Goal: Task Accomplishment & Management: Complete application form

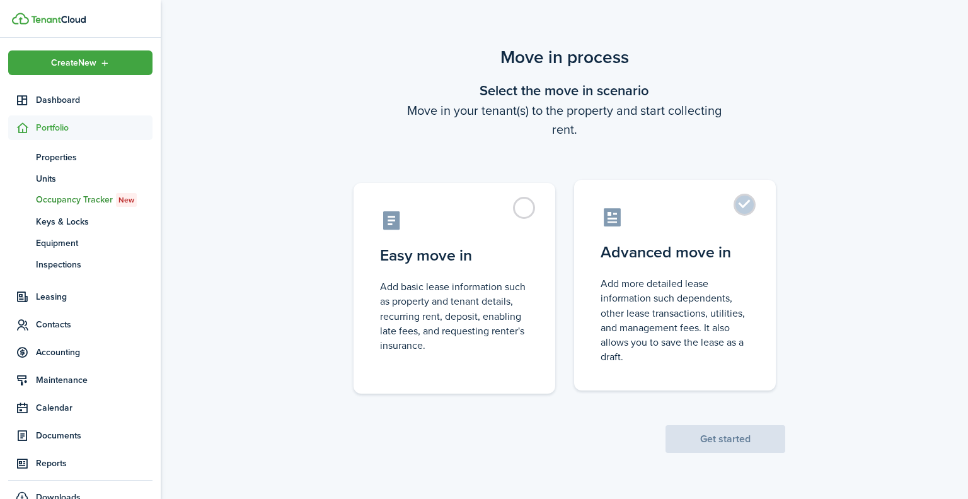
click at [744, 206] on label "Advanced move in Add more detailed lease information such dependents, other lea…" at bounding box center [675, 285] width 202 height 211
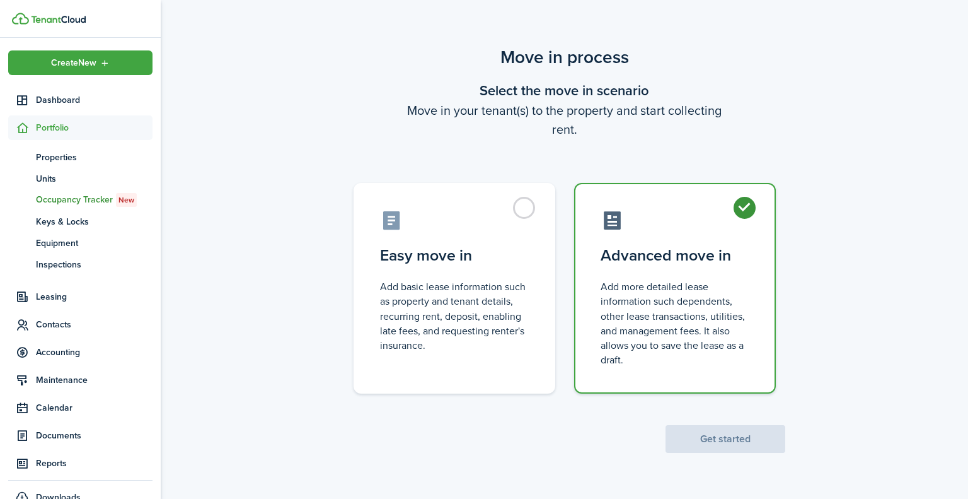
radio input "true"
click at [721, 436] on button "Get started" at bounding box center [726, 439] width 120 height 28
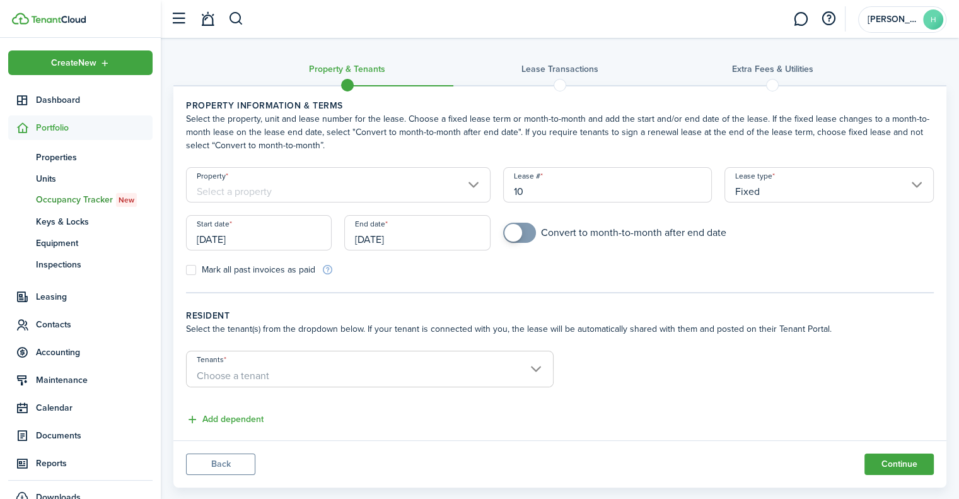
scroll to position [22, 0]
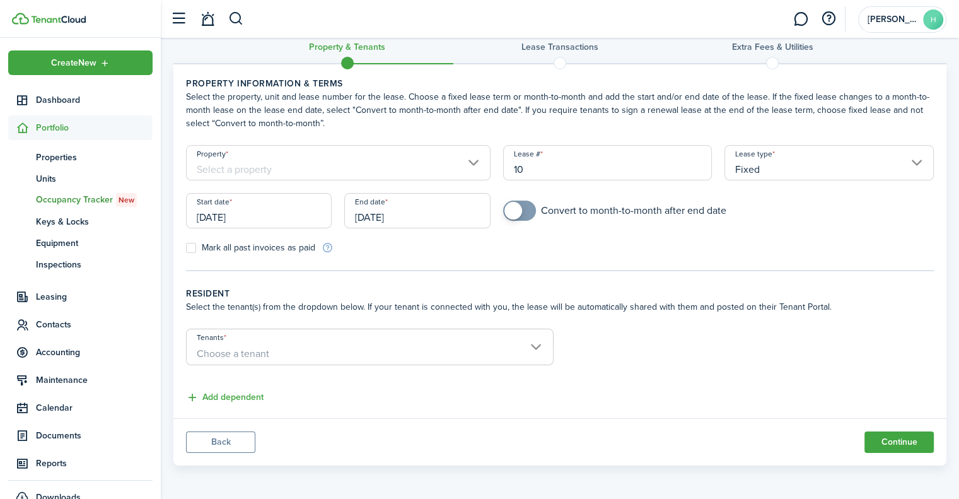
click at [470, 163] on input "Property" at bounding box center [338, 162] width 304 height 35
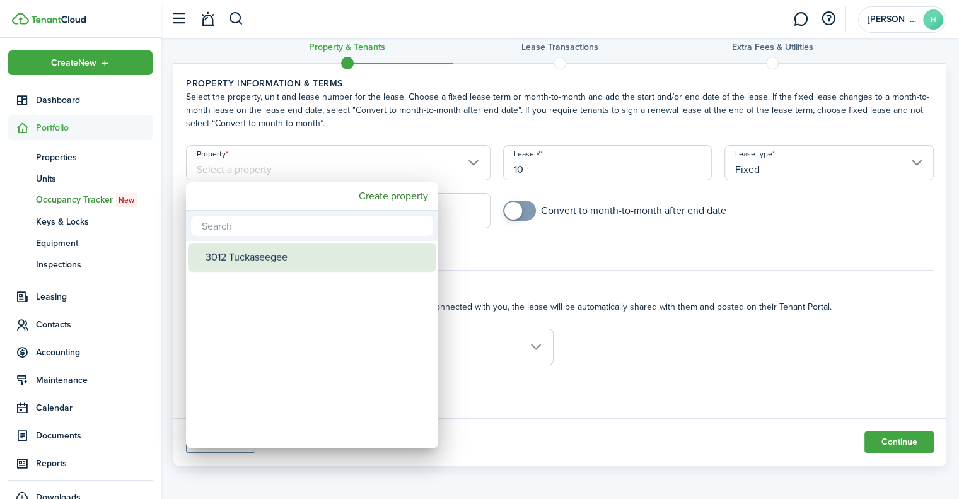
click at [274, 258] on div "3012 Tuckaseegee" at bounding box center [316, 257] width 223 height 29
type input "3012 Tuckaseegee"
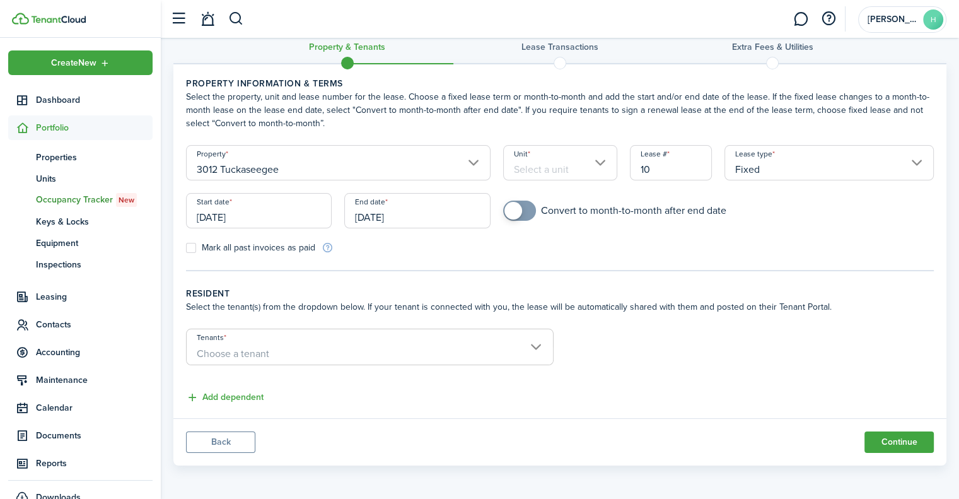
click at [602, 157] on input "Unit" at bounding box center [560, 162] width 114 height 35
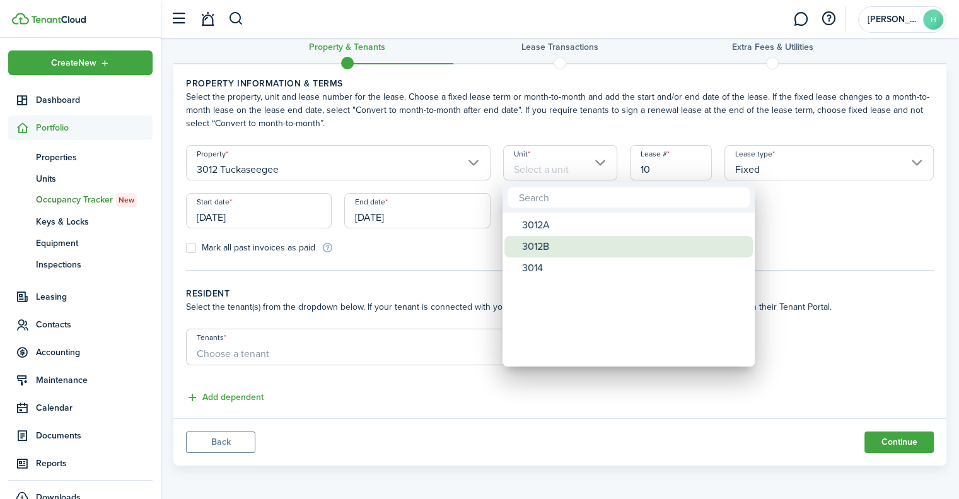
click at [545, 248] on div "3012B" at bounding box center [633, 246] width 223 height 21
type input "3012B"
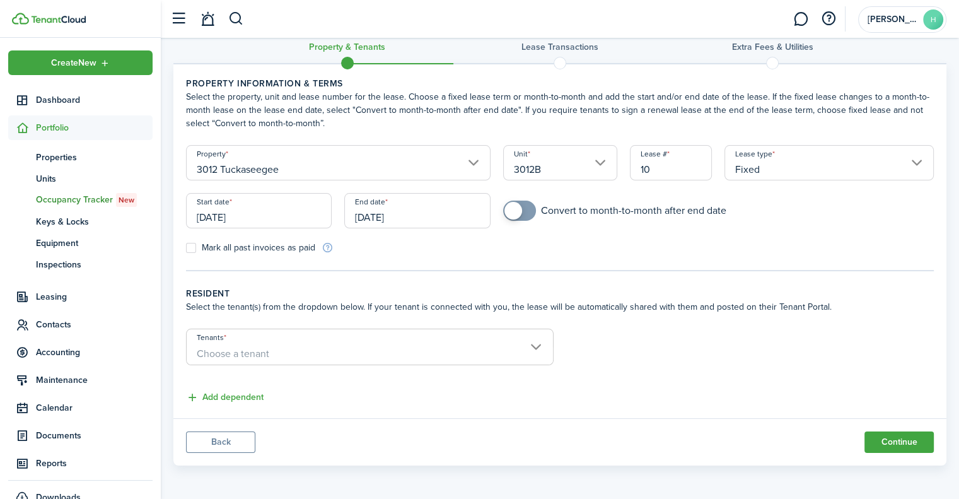
click at [787, 169] on input "Fixed" at bounding box center [828, 162] width 209 height 35
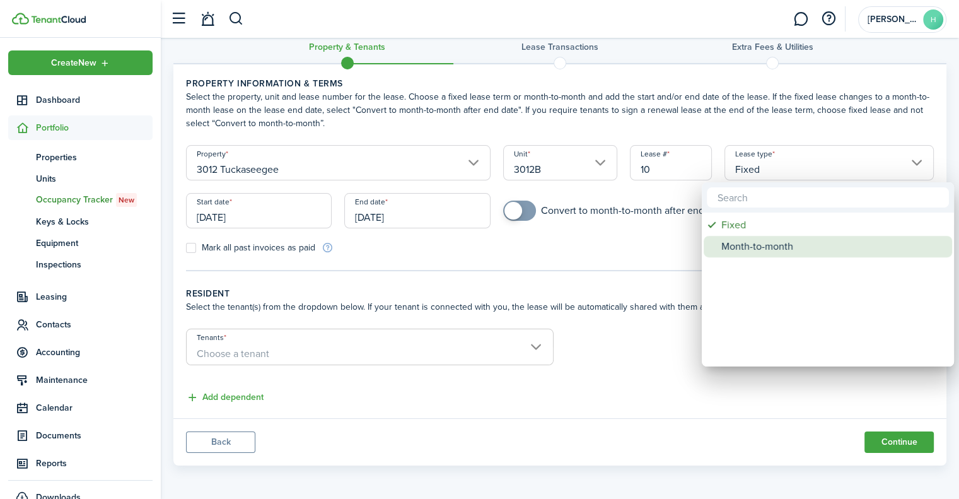
click at [760, 250] on div "Month-to-month" at bounding box center [832, 246] width 223 height 21
type input "Month-to-month"
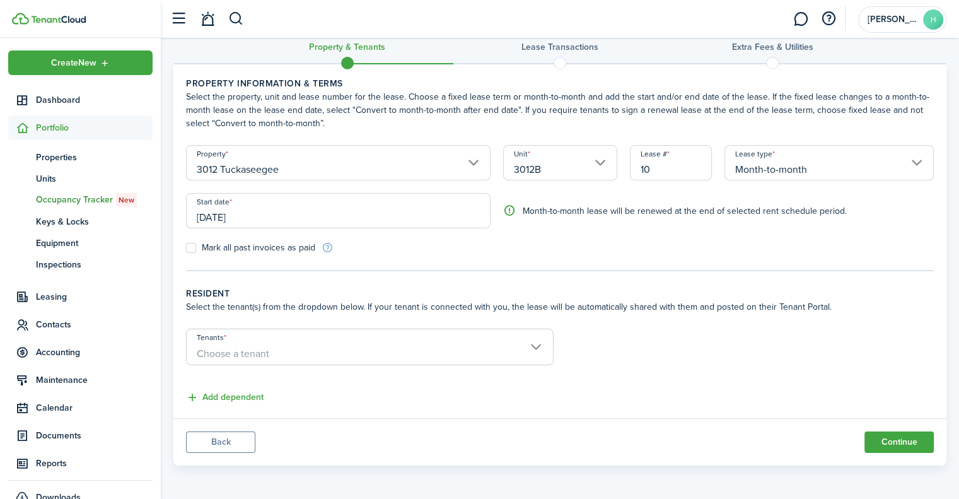
click at [532, 343] on span "Choose a tenant" at bounding box center [370, 353] width 366 height 21
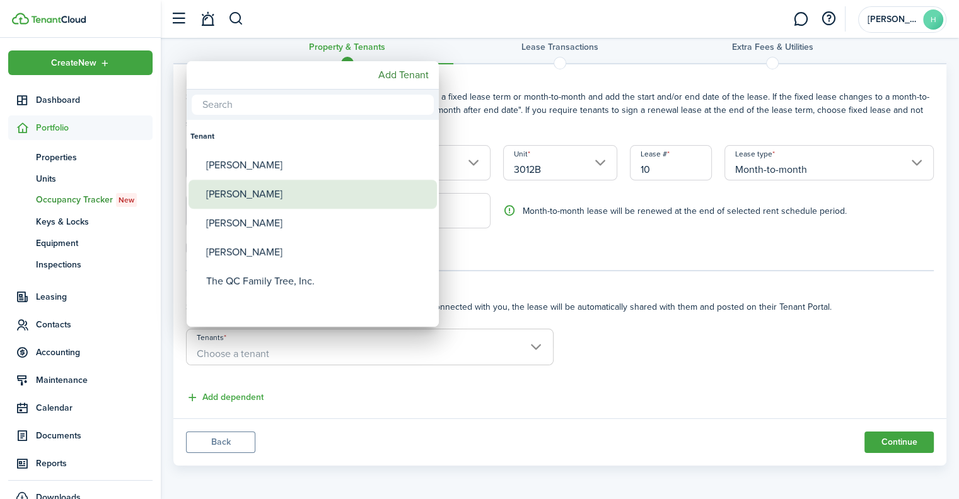
click at [286, 198] on div "[PERSON_NAME]" at bounding box center [317, 194] width 223 height 29
type input "[PERSON_NAME]"
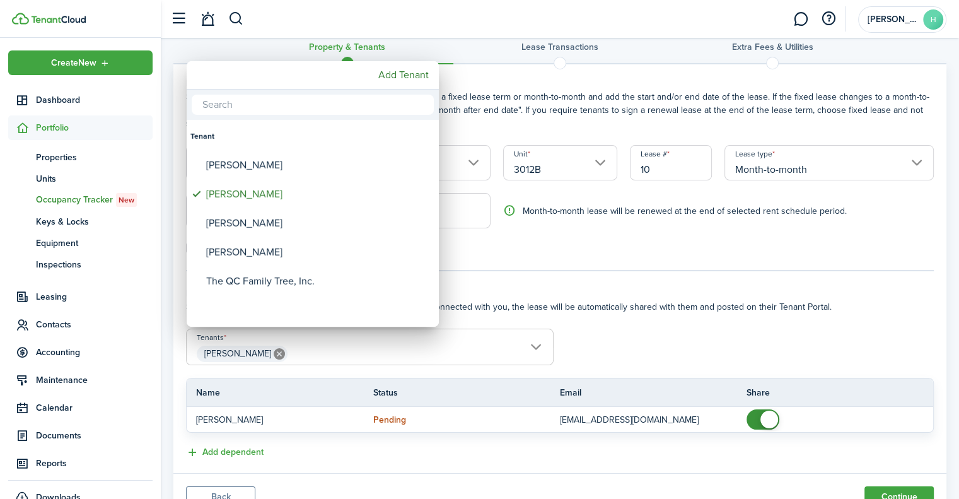
click at [480, 441] on div at bounding box center [479, 249] width 1160 height 700
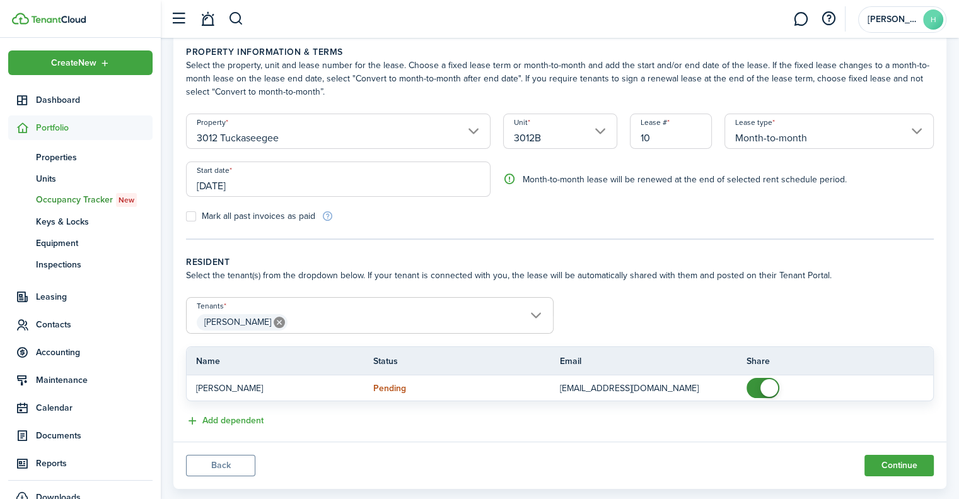
scroll to position [76, 0]
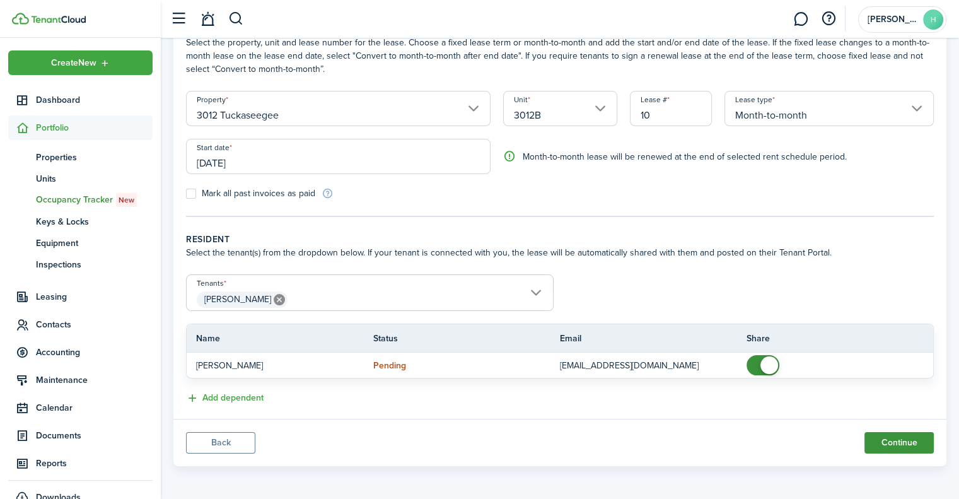
click at [892, 441] on button "Continue" at bounding box center [898, 442] width 69 height 21
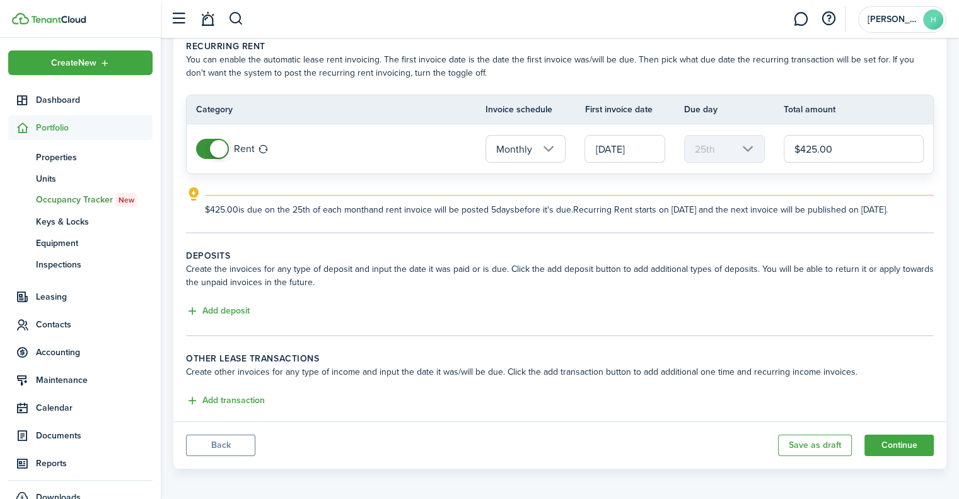
scroll to position [74, 0]
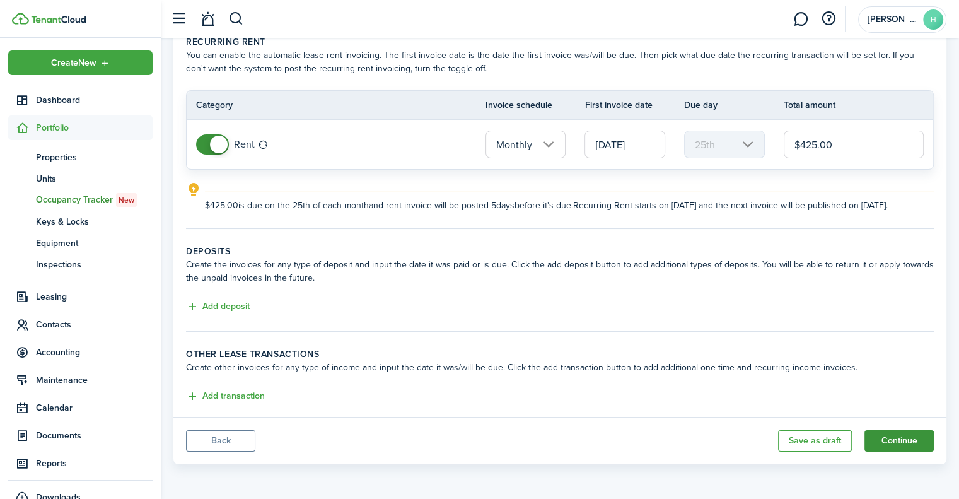
click at [898, 442] on button "Continue" at bounding box center [898, 440] width 69 height 21
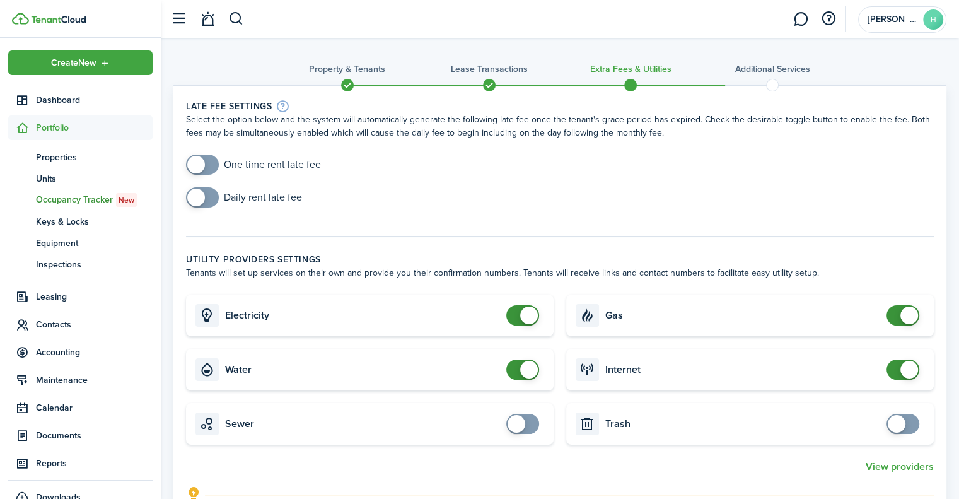
checkbox input "true"
click at [209, 162] on span at bounding box center [202, 164] width 13 height 20
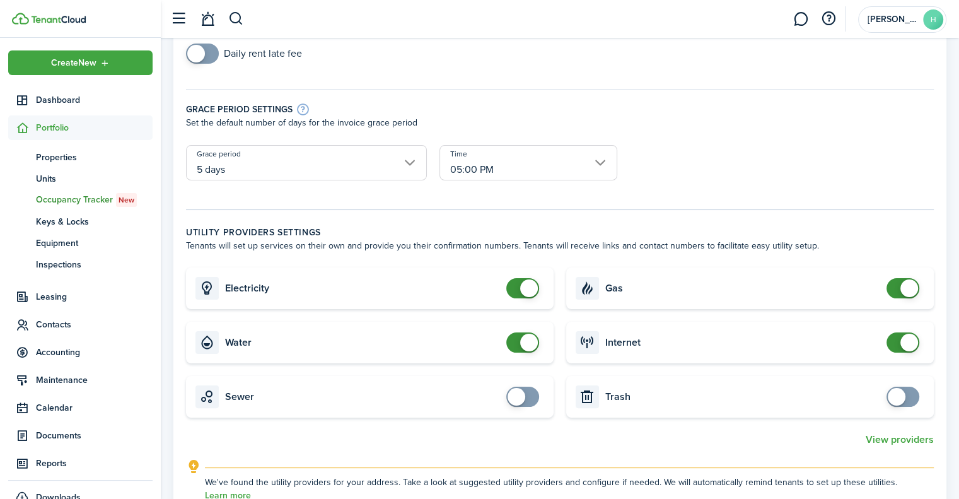
scroll to position [194, 0]
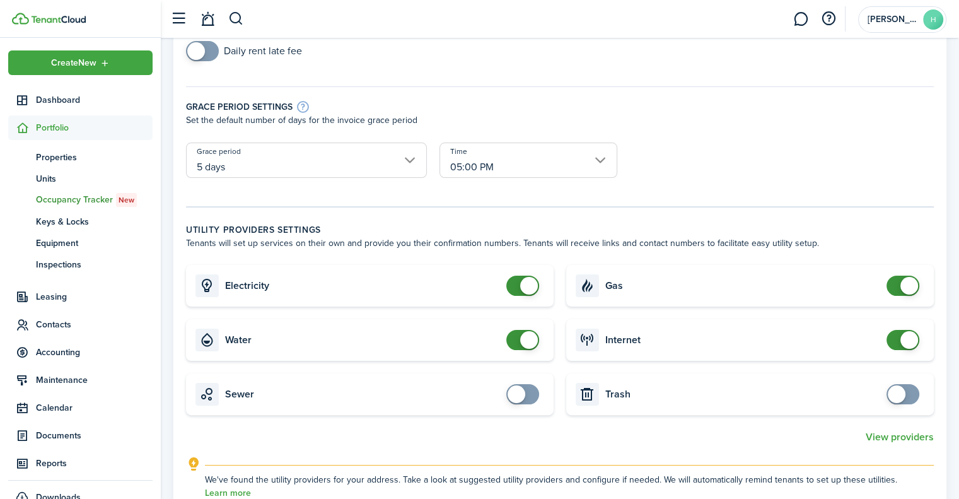
checkbox input "false"
click at [898, 281] on span at bounding box center [902, 285] width 13 height 20
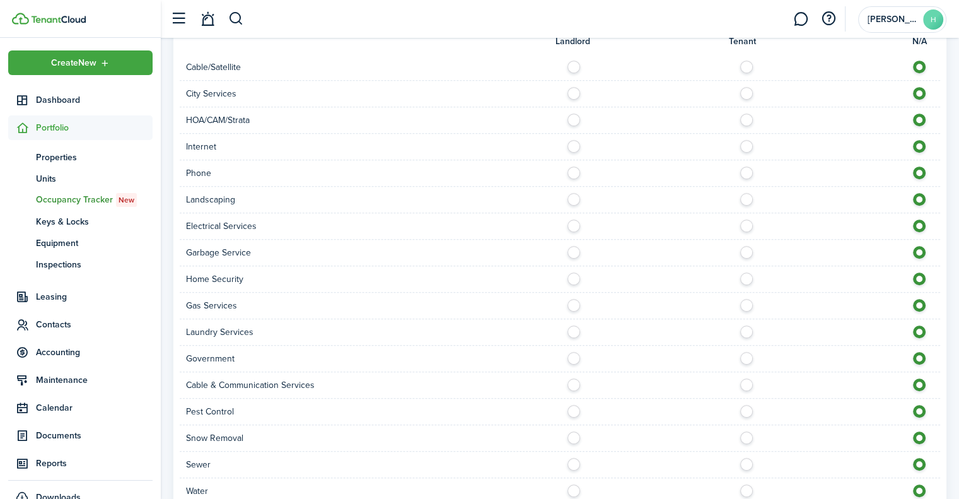
scroll to position [845, 0]
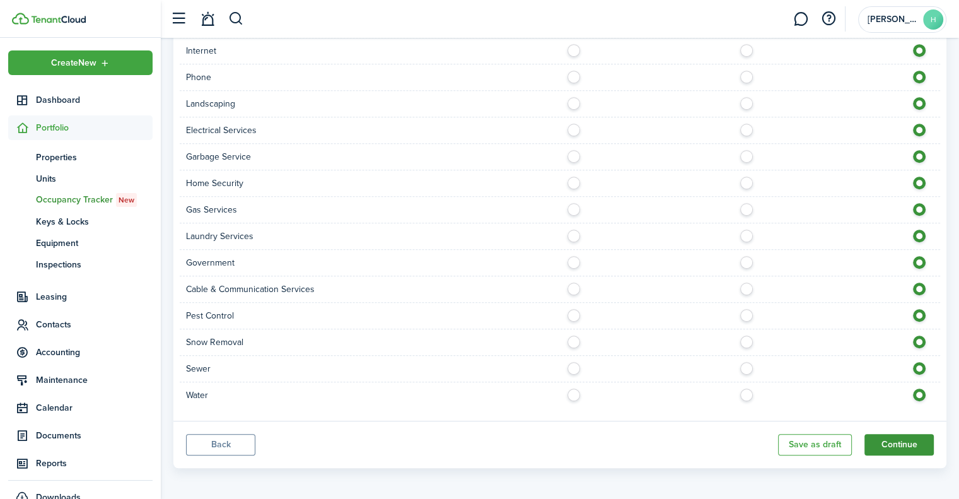
click at [896, 438] on button "Continue" at bounding box center [898, 444] width 69 height 21
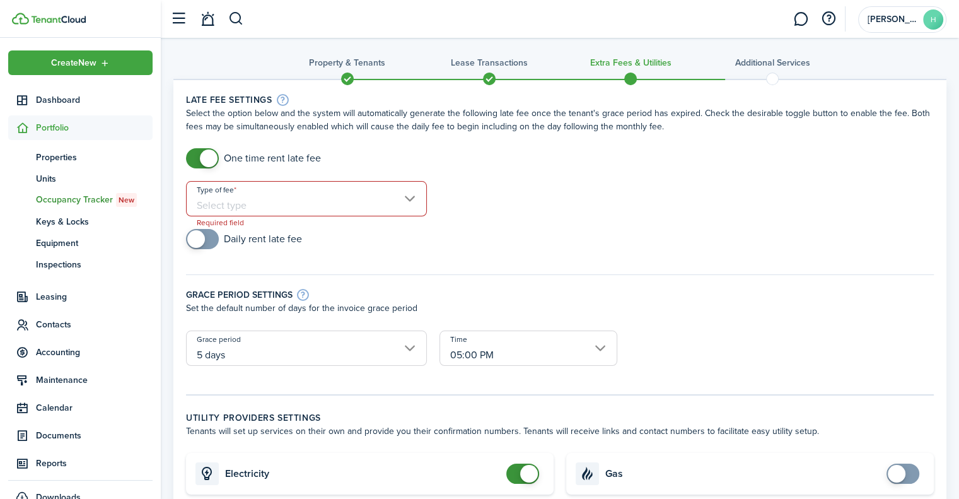
scroll to position [0, 0]
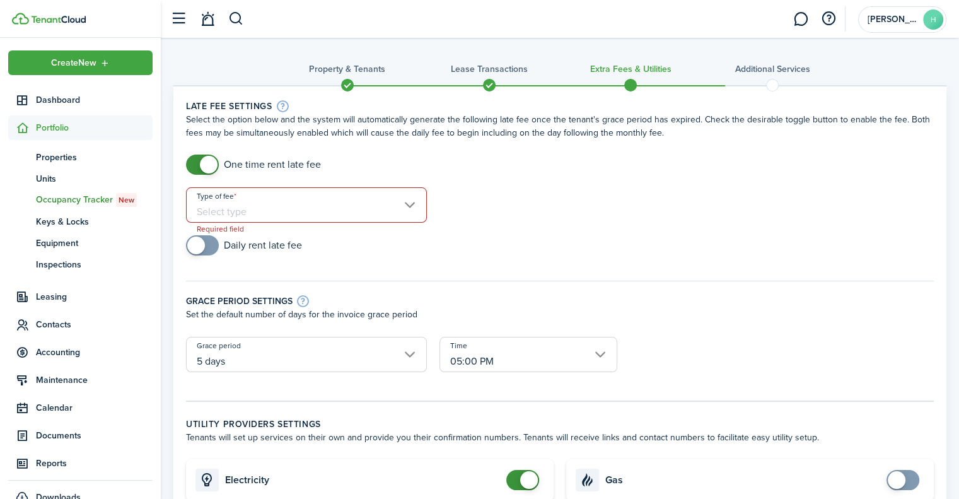
click at [403, 206] on input "Type of fee" at bounding box center [306, 204] width 241 height 35
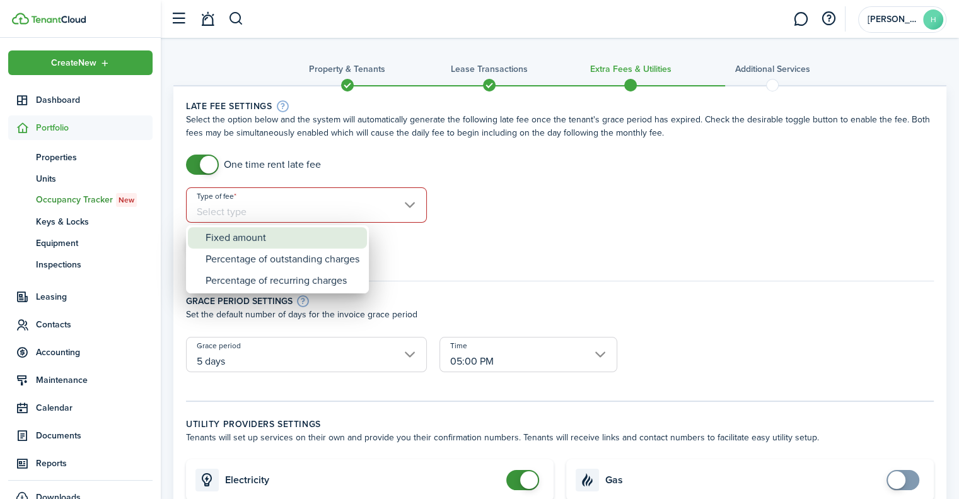
click at [262, 240] on div "Fixed amount" at bounding box center [282, 237] width 154 height 21
type input "Fixed amount"
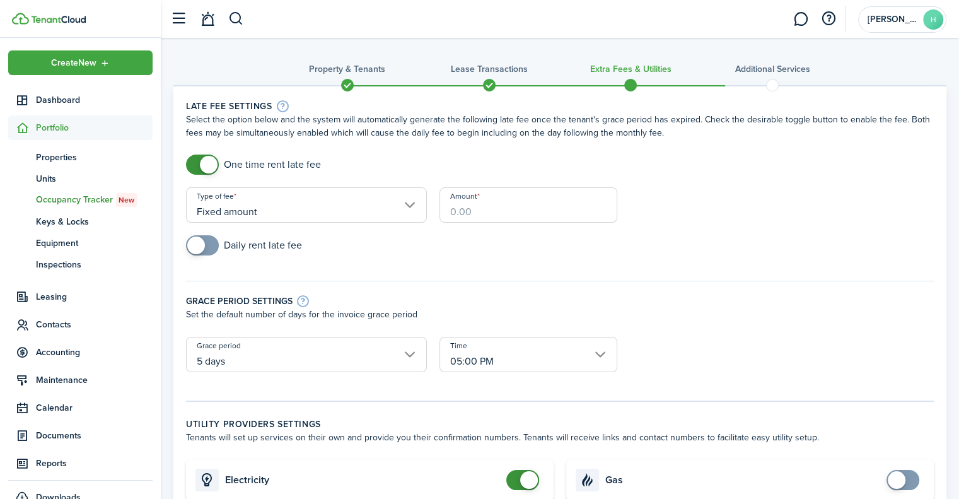
click at [461, 212] on input "Amount" at bounding box center [528, 204] width 178 height 35
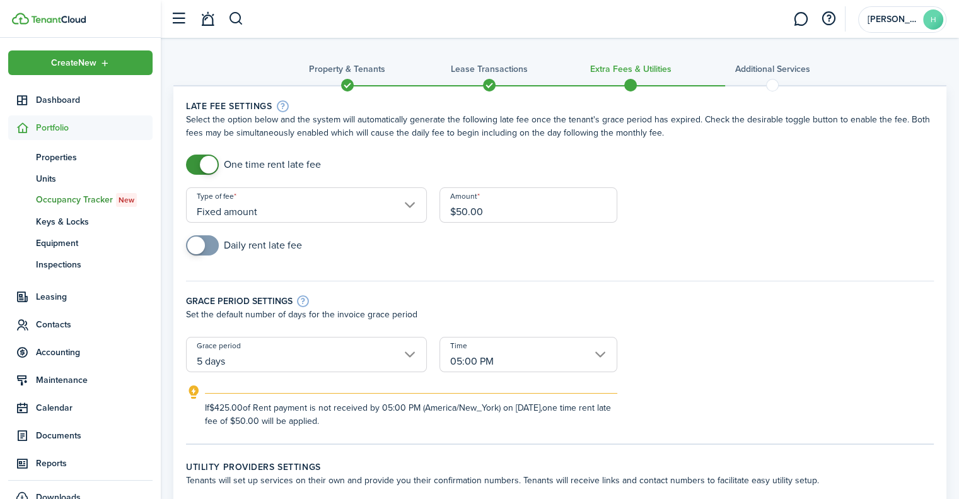
type input "$50.00"
click at [659, 253] on div "Daily rent late fee" at bounding box center [560, 251] width 760 height 33
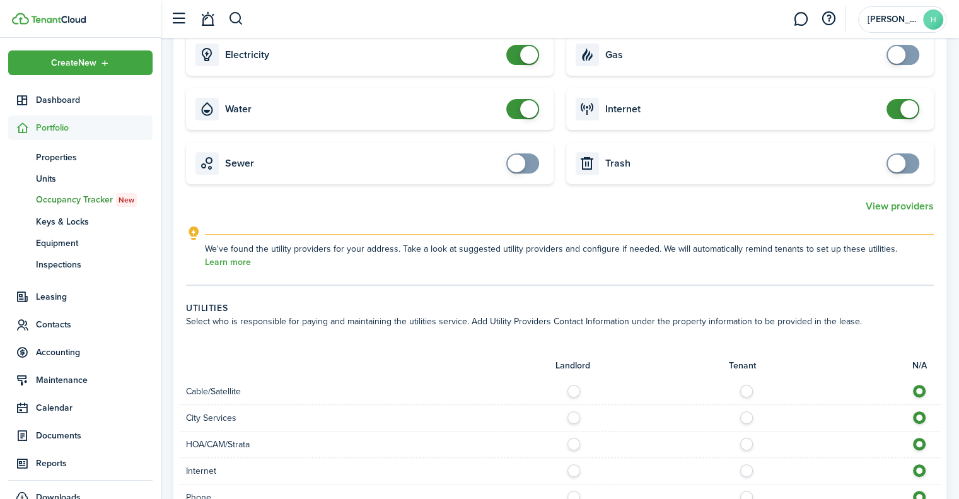
scroll to position [887, 0]
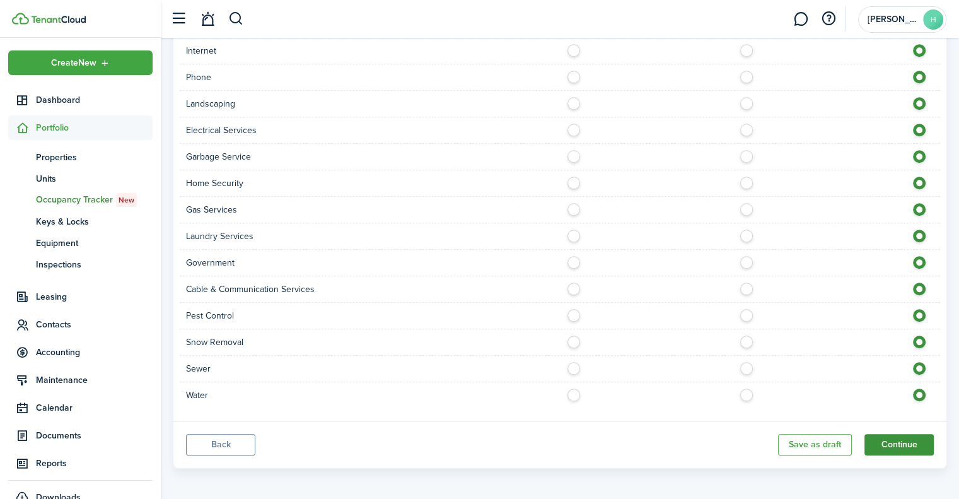
click at [900, 443] on button "Continue" at bounding box center [898, 444] width 69 height 21
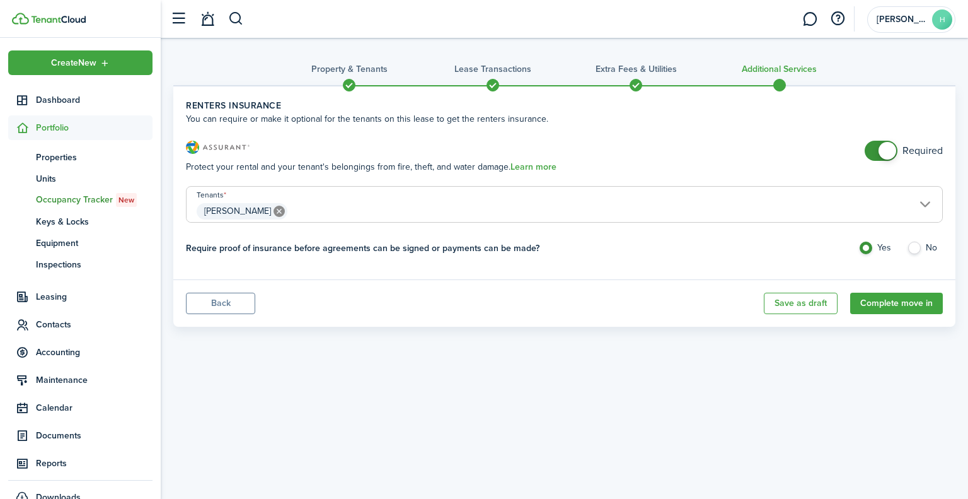
click at [917, 252] on label "No" at bounding box center [925, 250] width 36 height 19
radio input "false"
radio input "true"
click at [891, 302] on button "Complete move in" at bounding box center [896, 302] width 93 height 21
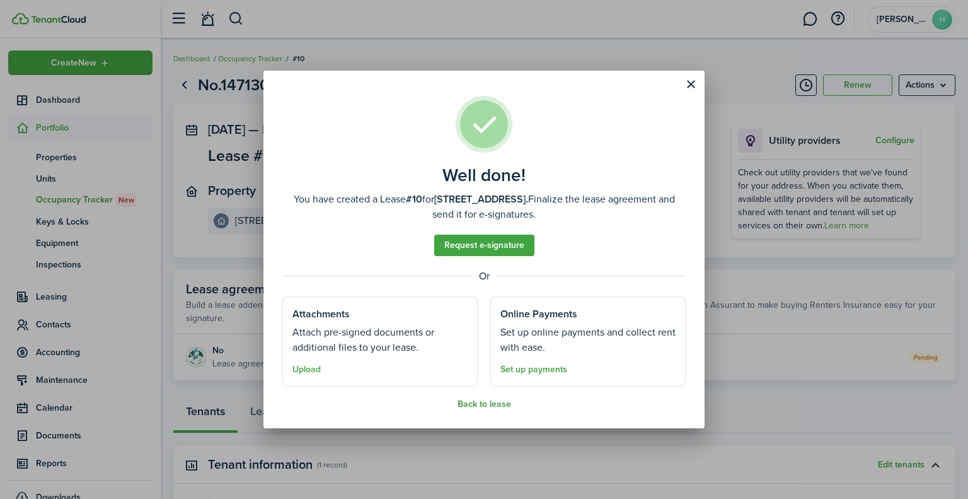
click at [497, 400] on button "Back to lease" at bounding box center [485, 404] width 54 height 10
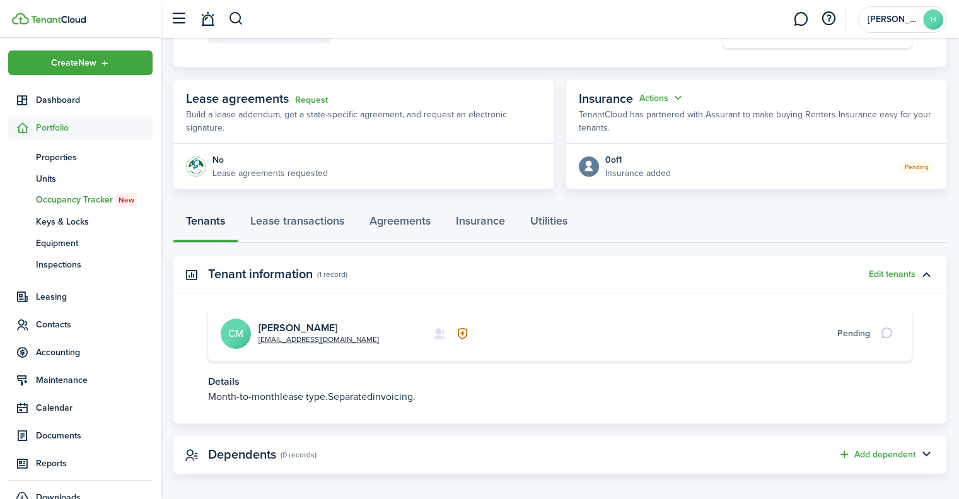
scroll to position [191, 0]
click at [397, 217] on link "Agreements" at bounding box center [400, 223] width 86 height 38
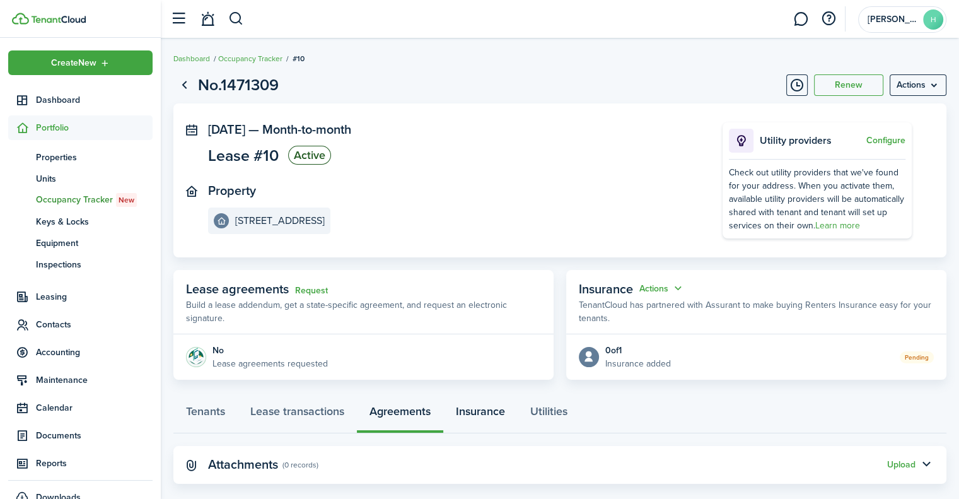
scroll to position [19, 0]
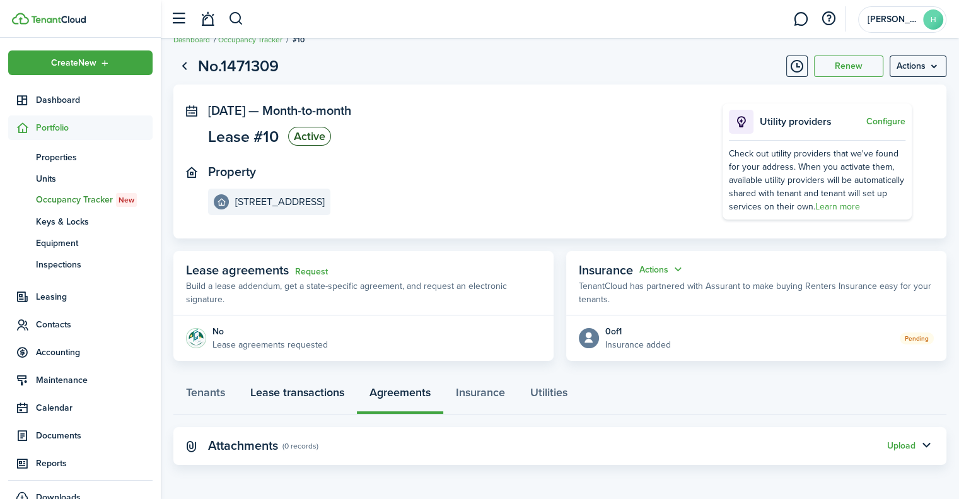
click at [280, 388] on link "Lease transactions" at bounding box center [297, 395] width 119 height 38
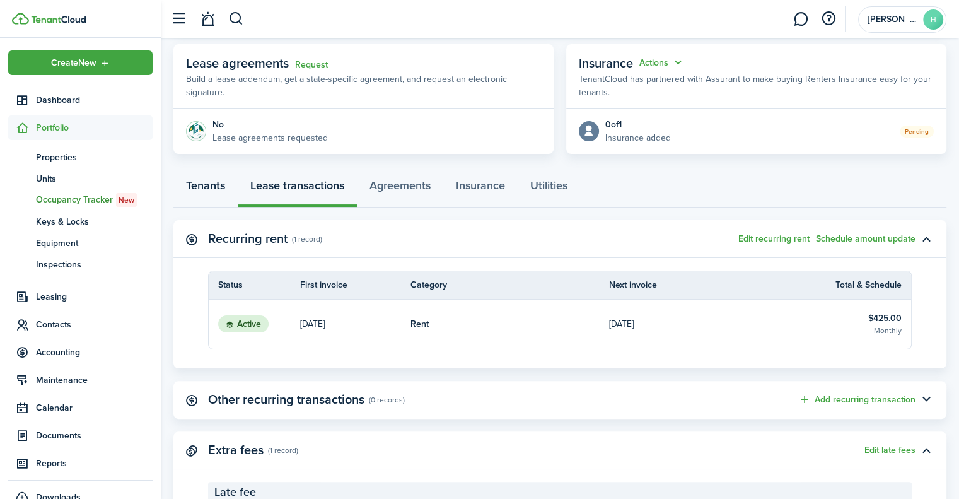
scroll to position [222, 0]
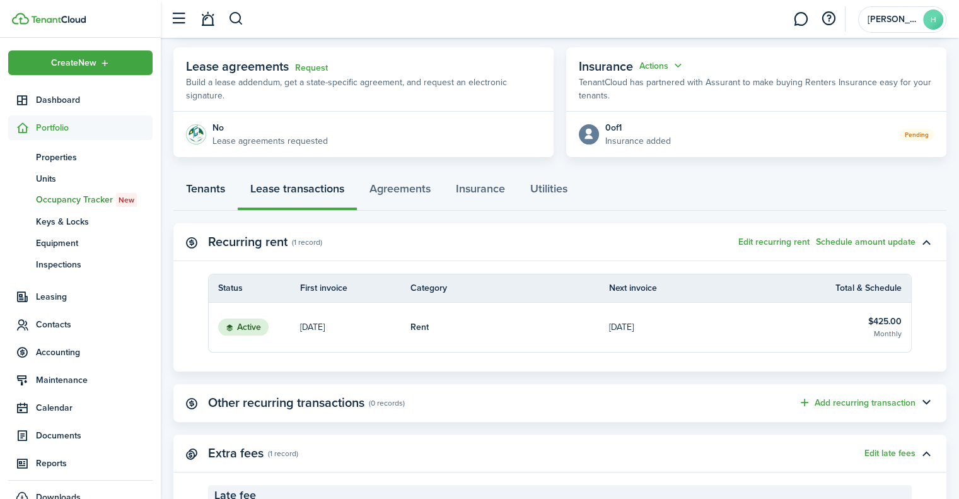
click at [201, 192] on link "Tenants" at bounding box center [205, 192] width 64 height 38
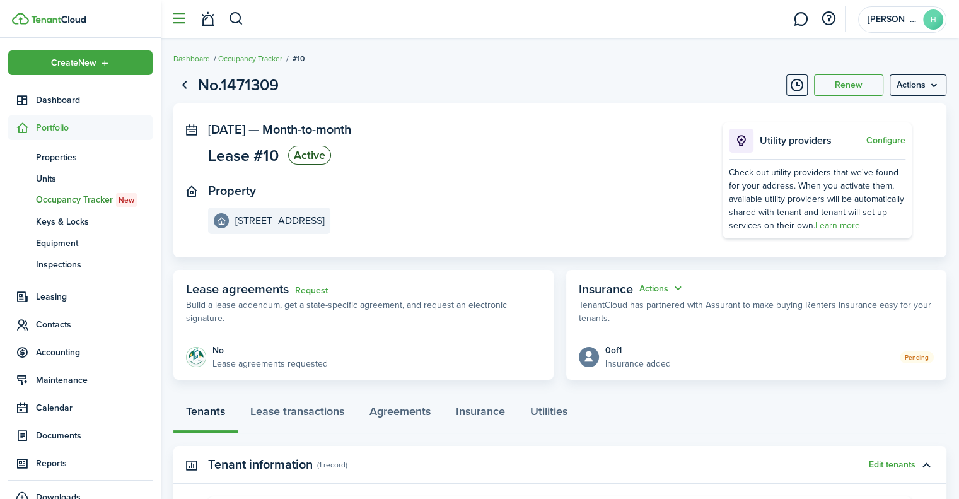
click at [177, 22] on button "button" at bounding box center [178, 19] width 24 height 24
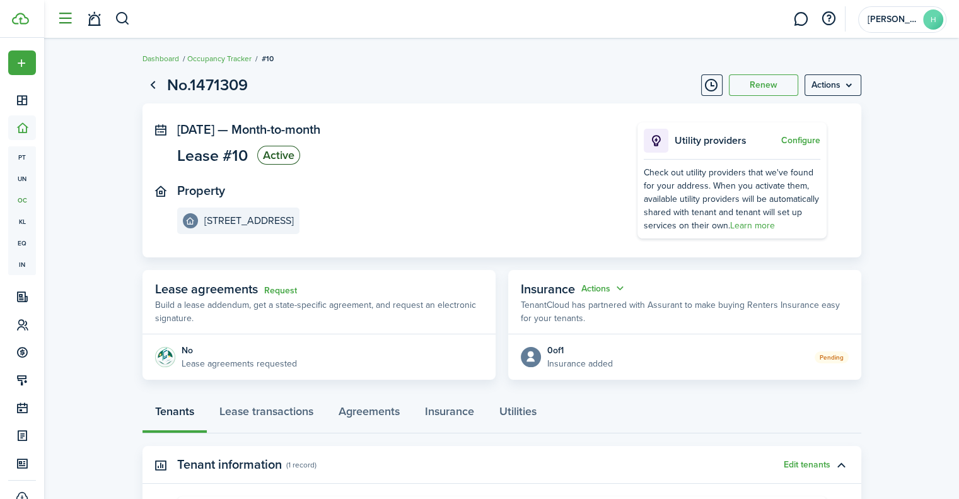
click at [60, 20] on button "button" at bounding box center [65, 19] width 24 height 24
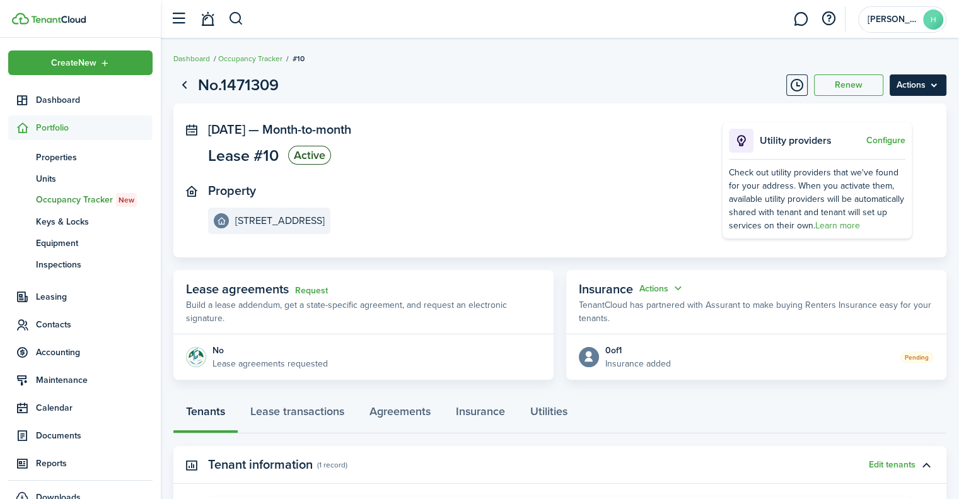
click at [937, 84] on menu-btn "Actions" at bounding box center [917, 84] width 57 height 21
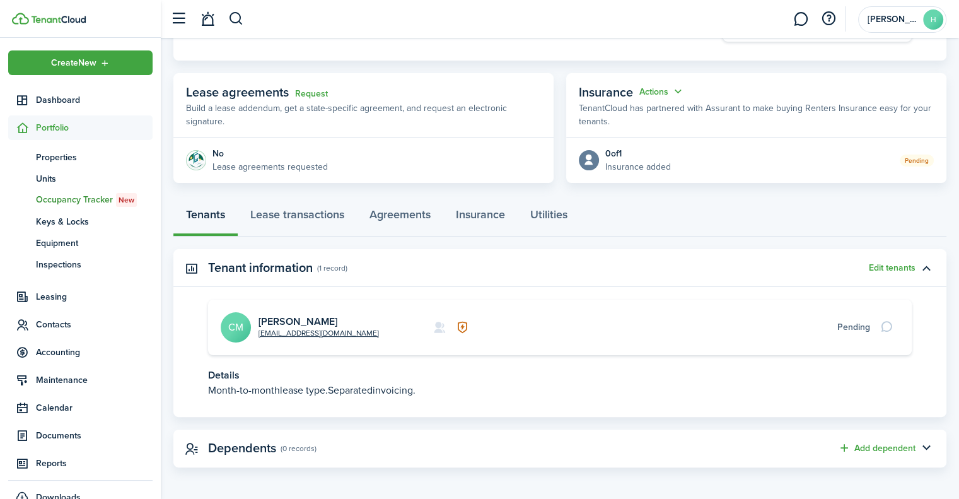
scroll to position [199, 0]
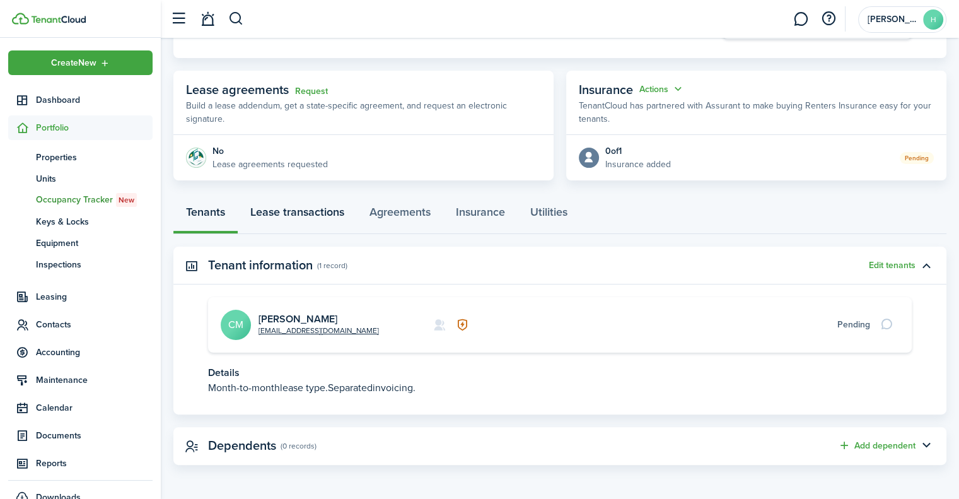
click at [304, 212] on link "Lease transactions" at bounding box center [297, 215] width 119 height 38
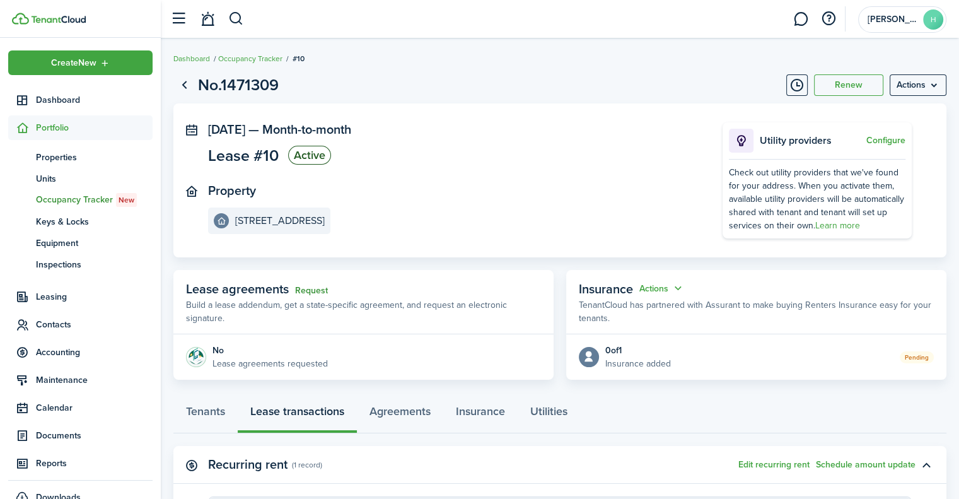
click at [312, 286] on link "Request" at bounding box center [311, 291] width 33 height 10
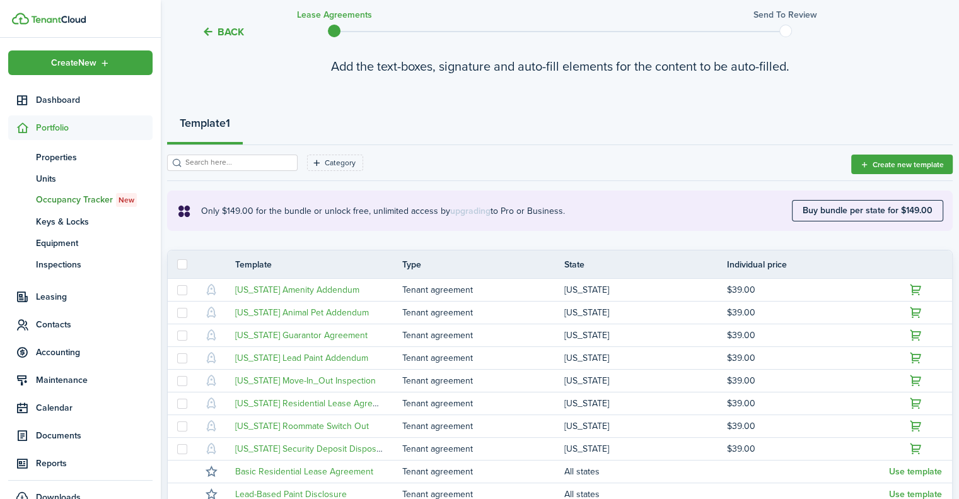
scroll to position [89, 0]
click at [209, 119] on strong "Template" at bounding box center [203, 123] width 46 height 17
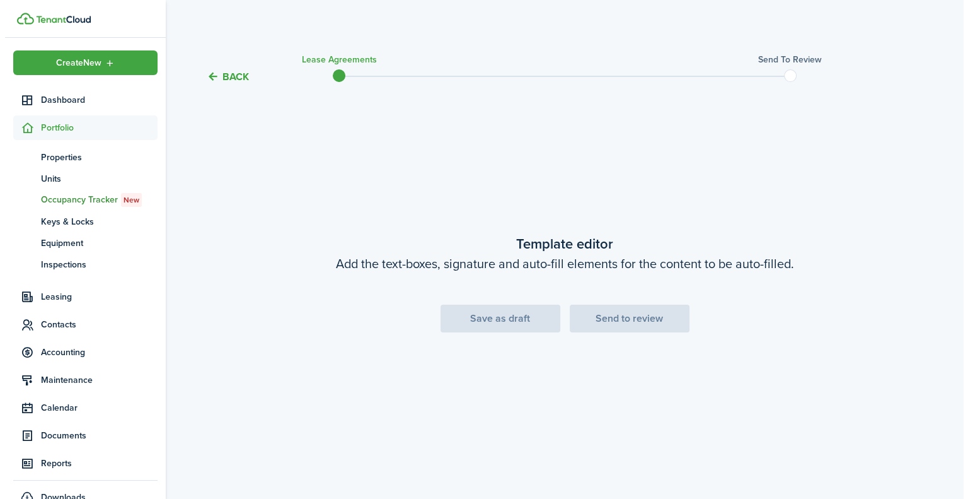
scroll to position [0, 0]
click at [506, 319] on div "Save as draft Send to review" at bounding box center [564, 318] width 795 height 28
drag, startPoint x: 337, startPoint y: 76, endPoint x: 393, endPoint y: 85, distance: 56.9
click at [393, 85] on tc-wizard-header "Back Lease Agreements Send to review" at bounding box center [565, 72] width 814 height 57
click at [794, 72] on span at bounding box center [792, 75] width 19 height 19
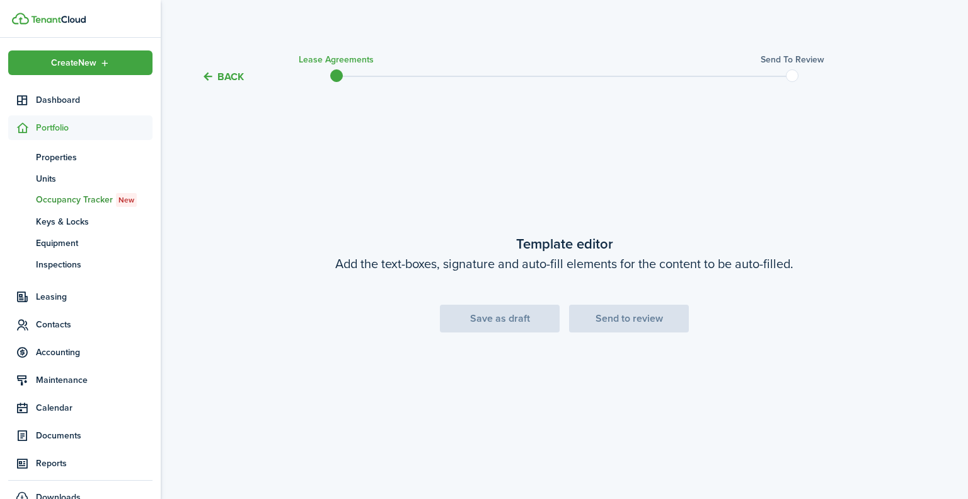
click at [633, 322] on div "Save as draft Send to review" at bounding box center [564, 318] width 795 height 28
click at [222, 75] on button "Back" at bounding box center [223, 76] width 42 height 13
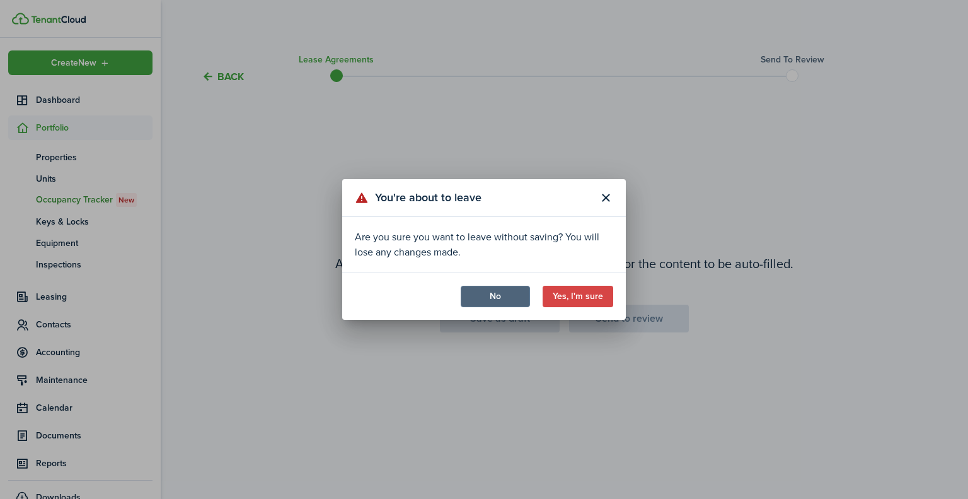
click at [518, 297] on button "No" at bounding box center [495, 296] width 69 height 21
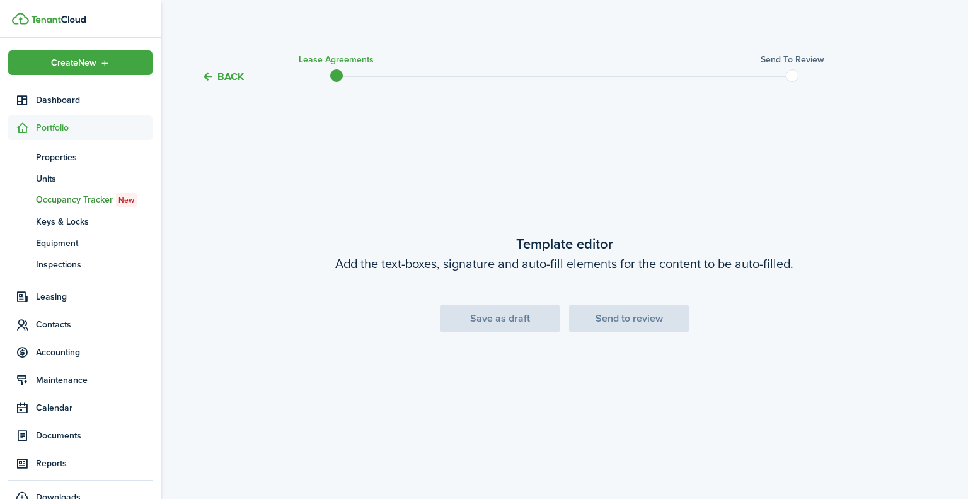
click at [335, 77] on span at bounding box center [336, 75] width 19 height 19
click at [512, 323] on div "Save as draft Send to review" at bounding box center [564, 318] width 795 height 28
click at [634, 319] on div "Save as draft Send to review" at bounding box center [564, 318] width 795 height 28
